Goal: Register for event/course

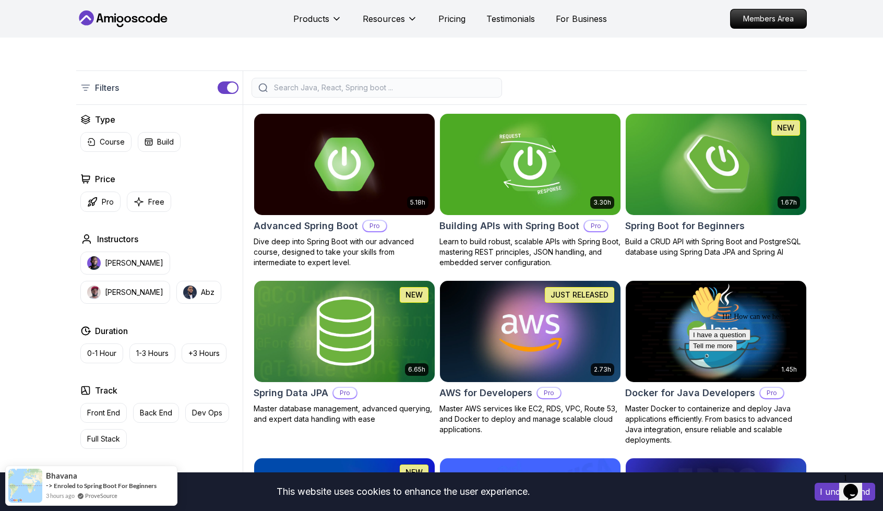
scroll to position [202, 0]
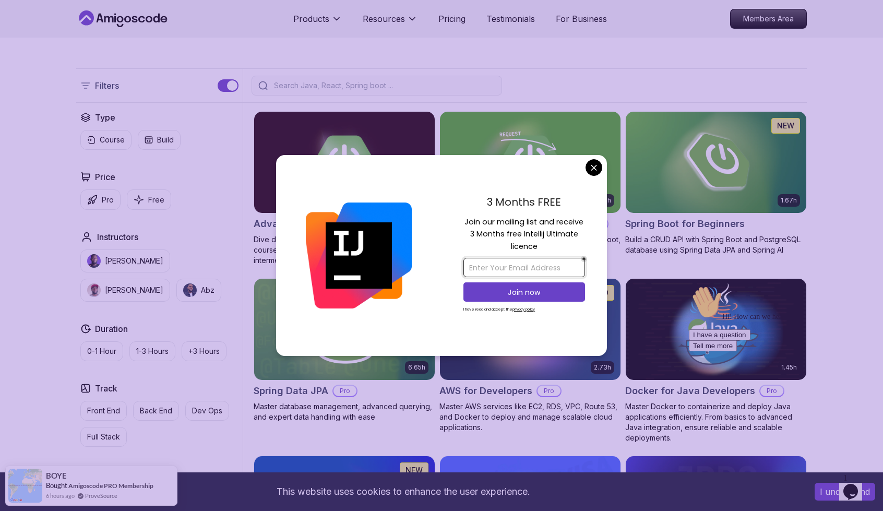
click at [545, 269] on input "email" at bounding box center [524, 267] width 122 height 19
type input "[EMAIL_ADDRESS][DOMAIN_NAME]"
click at [534, 291] on p "Join now" at bounding box center [524, 292] width 99 height 10
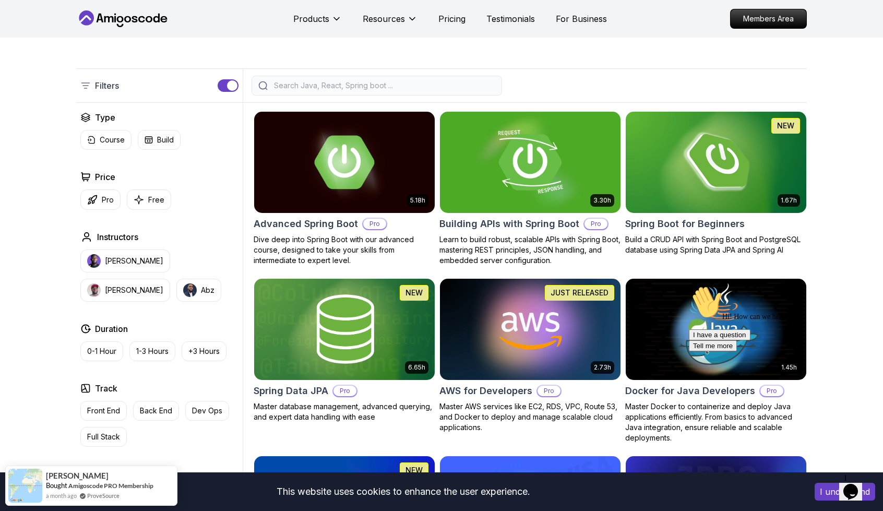
click at [687, 139] on img at bounding box center [715, 162] width 189 height 106
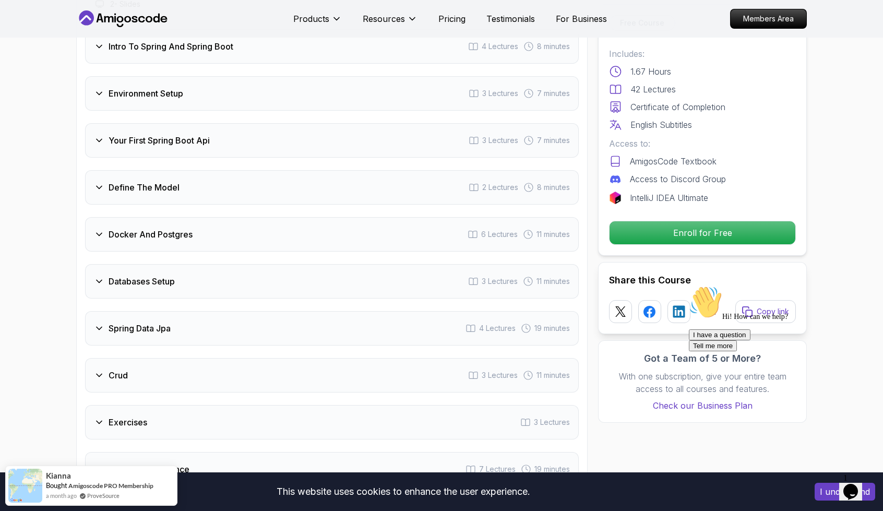
scroll to position [1430, 0]
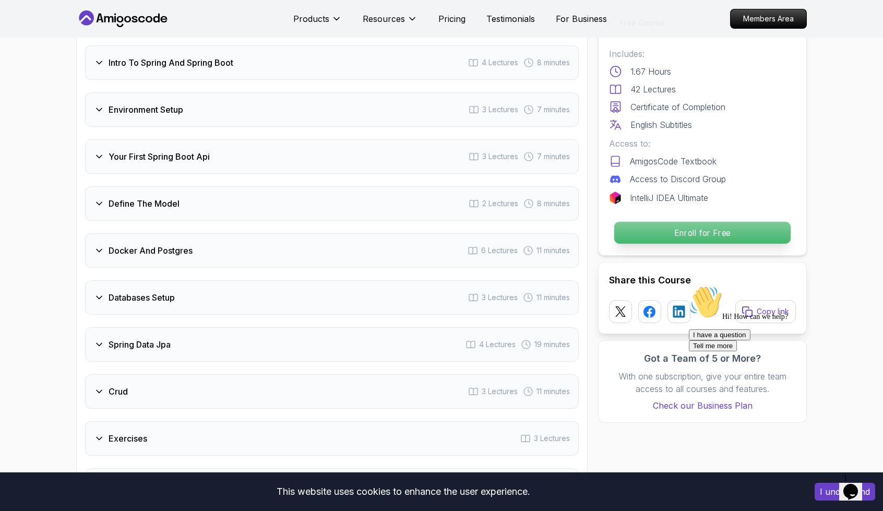
click at [699, 235] on p "Enroll for Free" at bounding box center [702, 233] width 176 height 22
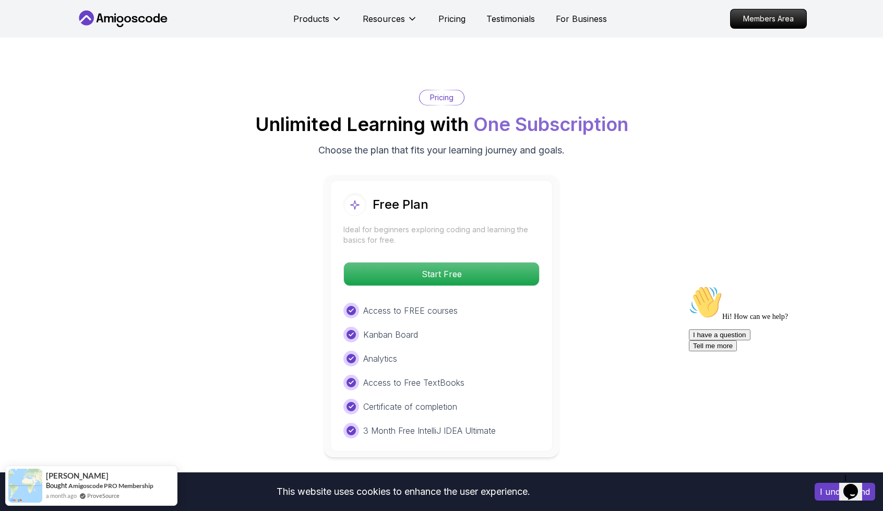
scroll to position [2043, 0]
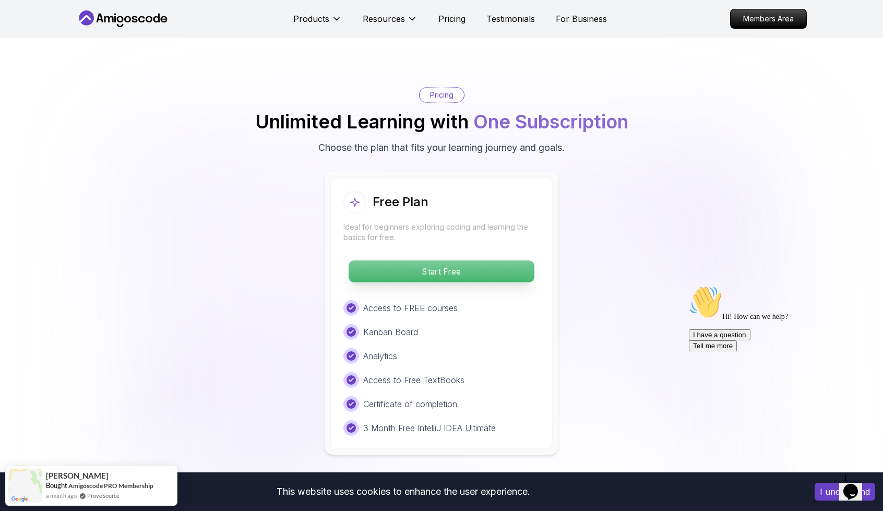
click at [480, 260] on p "Start Free" at bounding box center [441, 271] width 185 height 22
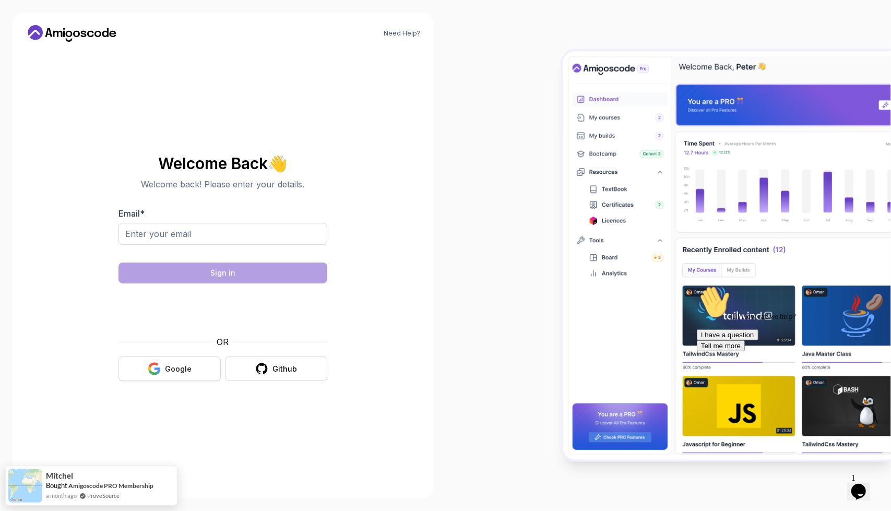
click at [192, 371] on button "Google" at bounding box center [169, 368] width 102 height 25
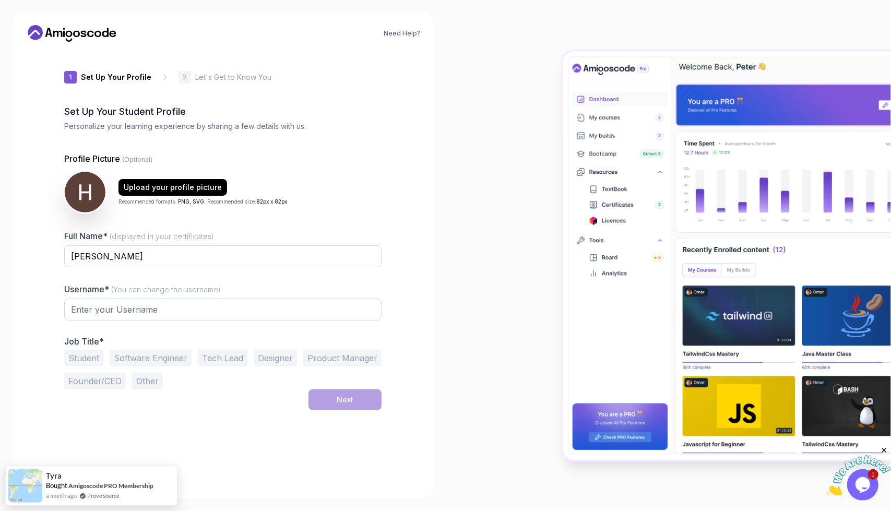
type input "proudorca3b7c0"
click at [91, 357] on button "Student" at bounding box center [83, 358] width 39 height 17
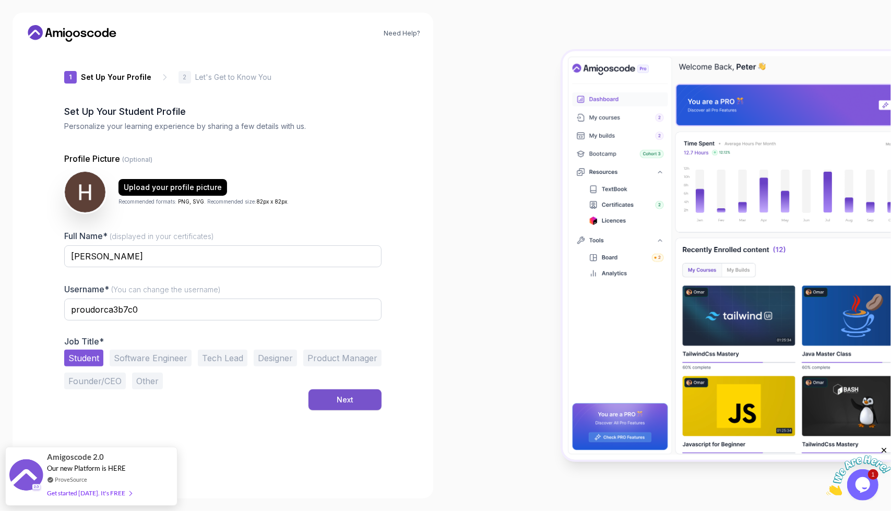
click at [348, 404] on button "Next" at bounding box center [344, 399] width 73 height 21
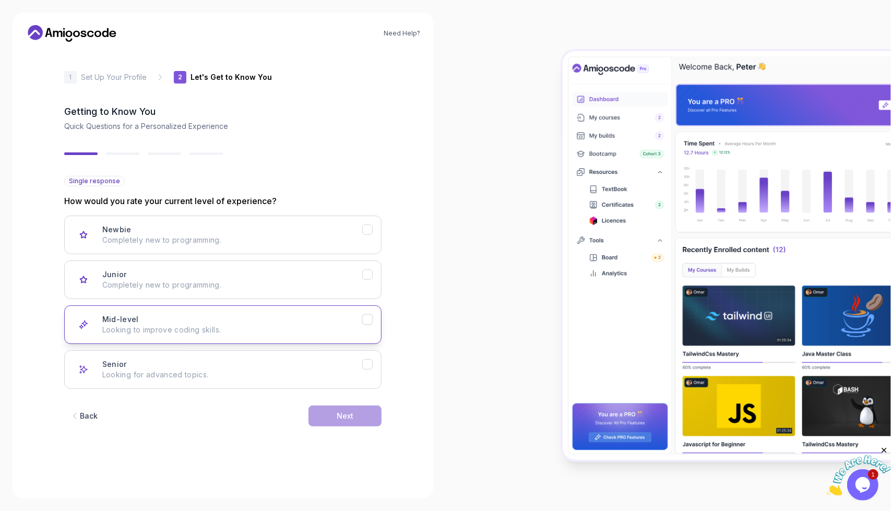
click at [297, 327] on p "Looking to improve coding skills." at bounding box center [232, 330] width 260 height 10
click at [361, 418] on button "Next" at bounding box center [344, 415] width 73 height 21
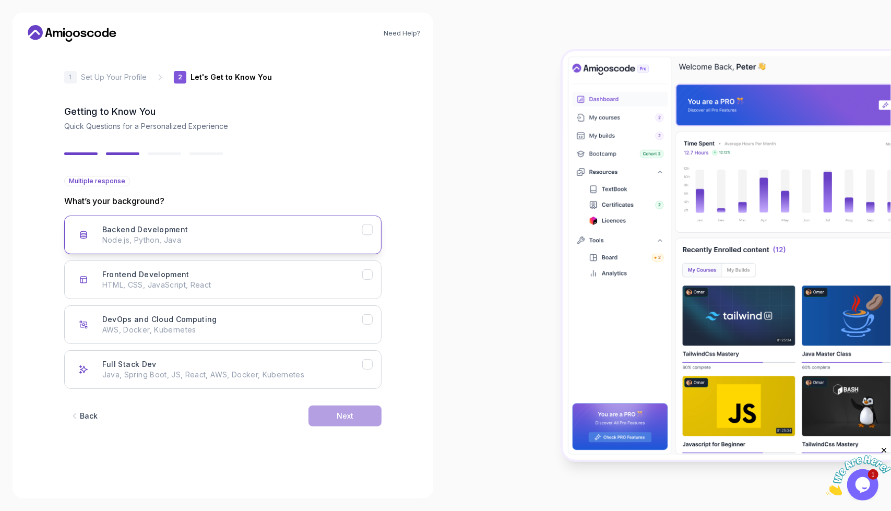
click at [219, 235] on p "Node.js, Python, Java" at bounding box center [232, 240] width 260 height 10
click at [336, 401] on div "Back Next" at bounding box center [222, 416] width 317 height 54
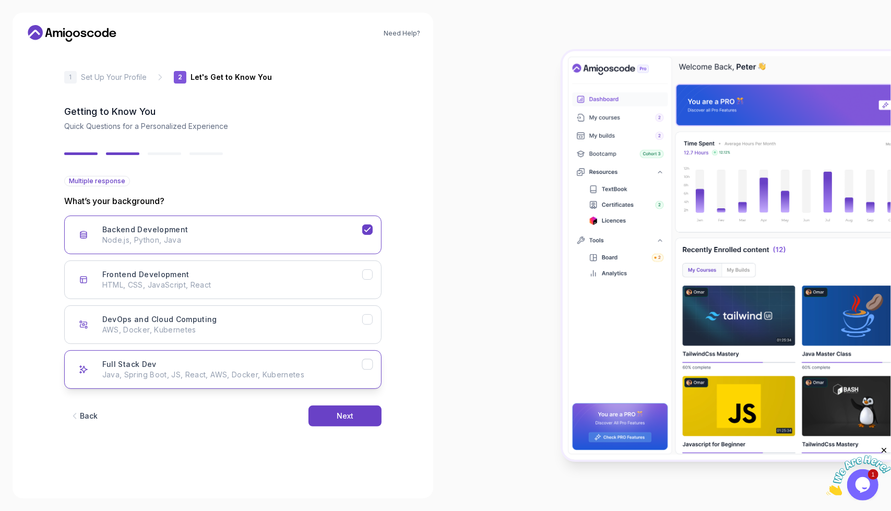
click at [349, 375] on p "Java, Spring Boot, JS, React, AWS, Docker, Kubernetes" at bounding box center [232, 374] width 260 height 10
click at [370, 419] on button "Next" at bounding box center [344, 415] width 73 height 21
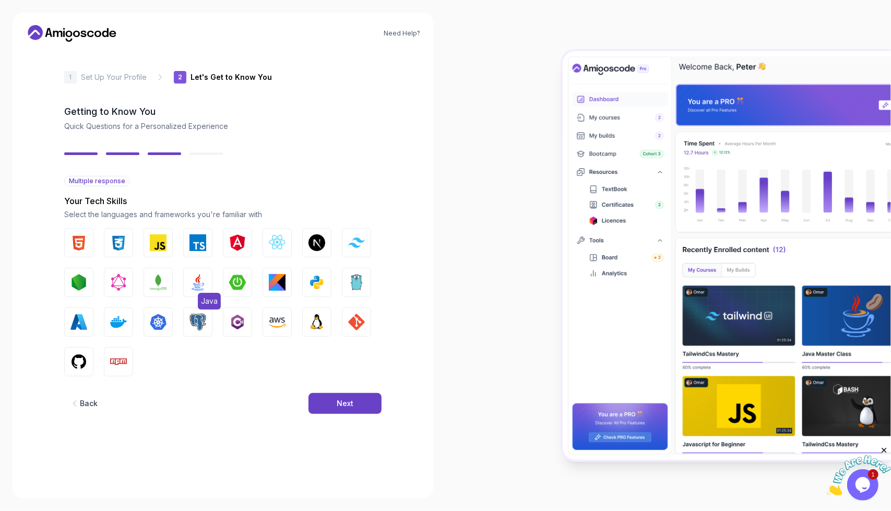
click at [195, 280] on img "button" at bounding box center [197, 282] width 17 height 17
click at [80, 361] on img "button" at bounding box center [78, 361] width 17 height 17
click at [151, 247] on img "button" at bounding box center [158, 242] width 17 height 17
click at [350, 399] on div "Next" at bounding box center [345, 403] width 17 height 10
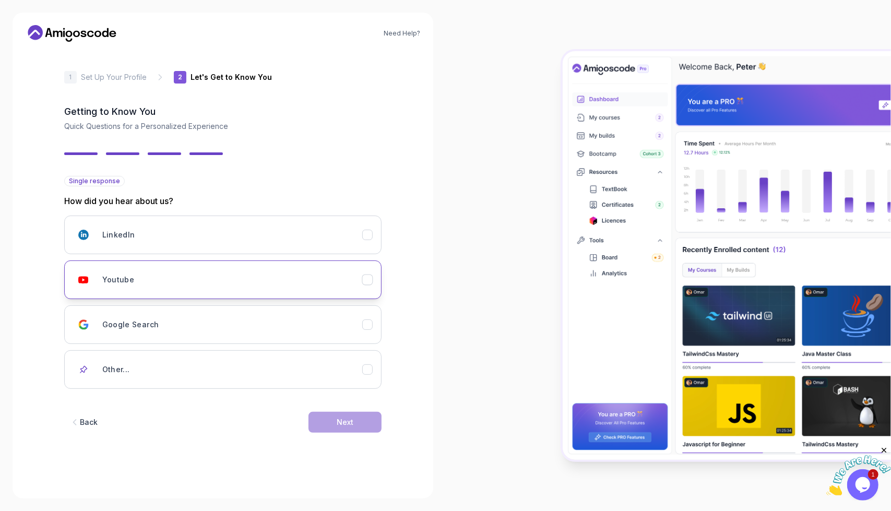
click at [339, 273] on div "Youtube" at bounding box center [232, 279] width 260 height 21
click at [348, 418] on div "Next" at bounding box center [345, 422] width 17 height 10
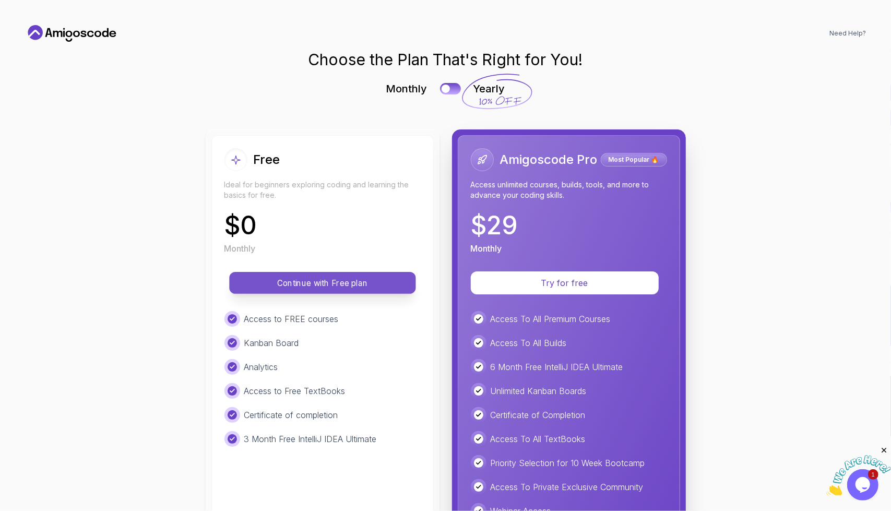
click at [327, 288] on p "Continue with Free plan" at bounding box center [322, 283] width 163 height 12
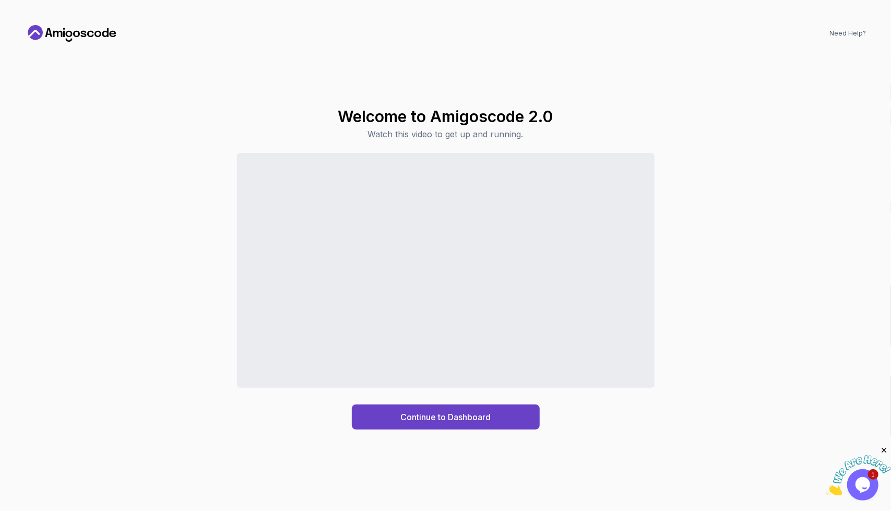
click at [574, 414] on div "Continue to Dashboard" at bounding box center [445, 291] width 841 height 277
click at [488, 413] on div "Continue to Dashboard" at bounding box center [445, 417] width 90 height 13
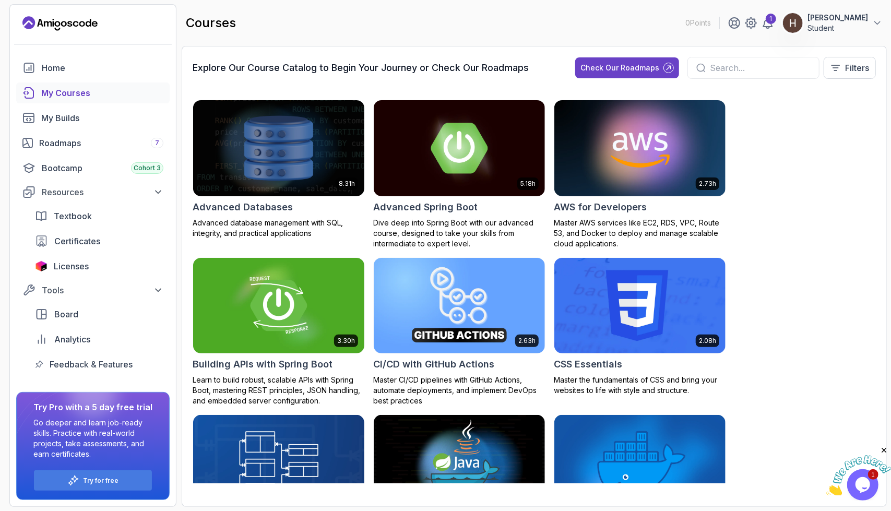
click at [756, 63] on input "text" at bounding box center [760, 68] width 101 height 13
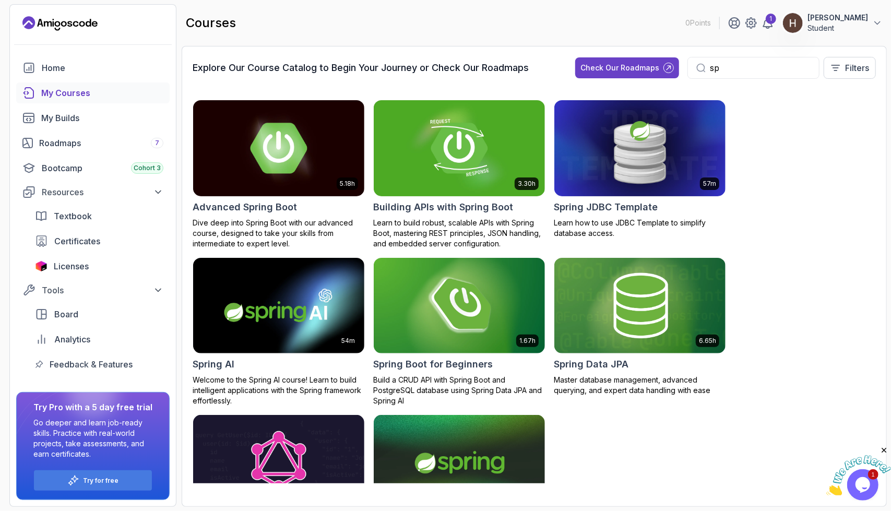
type input "sp"
click at [640, 69] on div "Check Our Roadmaps" at bounding box center [619, 68] width 79 height 10
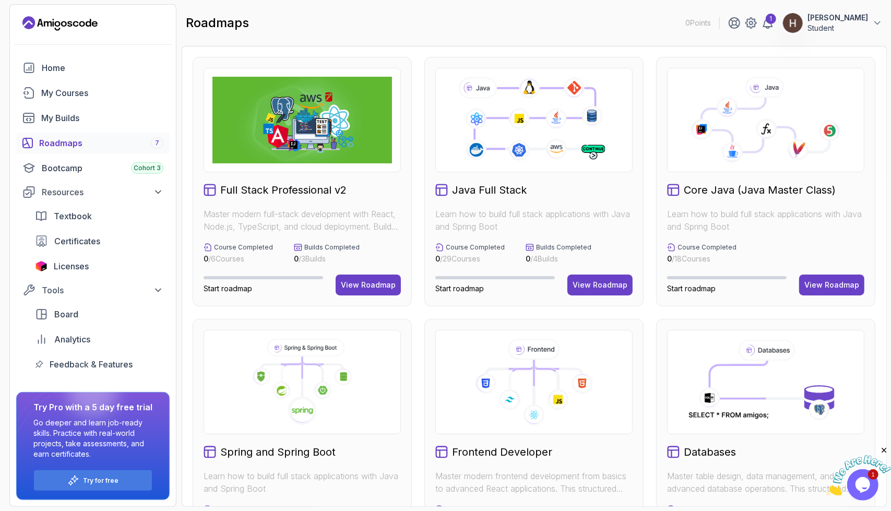
click at [574, 140] on icon at bounding box center [533, 120] width 161 height 90
click at [522, 126] on icon at bounding box center [533, 120] width 161 height 90
click at [603, 281] on div "View Roadmap" at bounding box center [599, 285] width 55 height 10
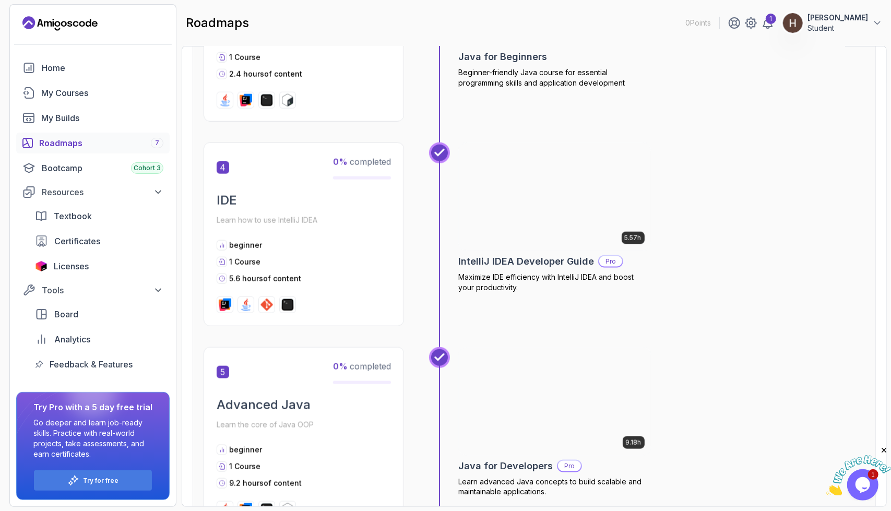
scroll to position [884, 0]
